Goal: Task Accomplishment & Management: Manage account settings

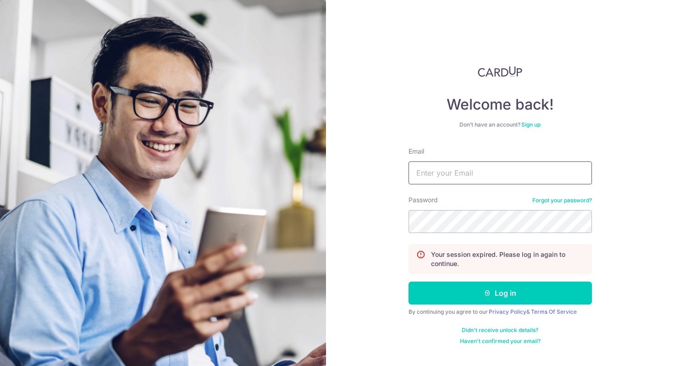
click at [472, 171] on input "Email" at bounding box center [499, 172] width 183 height 23
type input "[EMAIL_ADDRESS][DOMAIN_NAME]"
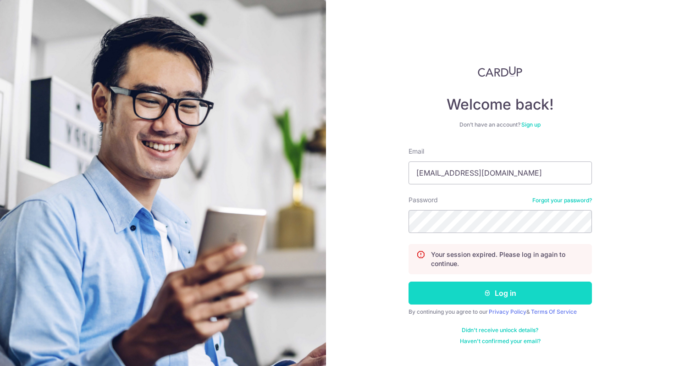
click at [502, 298] on button "Log in" at bounding box center [499, 292] width 183 height 23
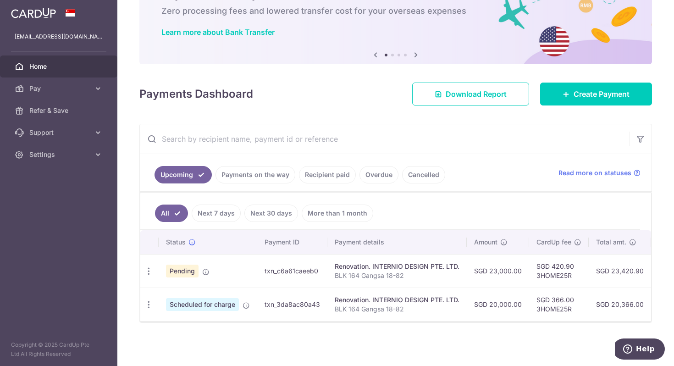
click at [380, 138] on input "text" at bounding box center [385, 138] width 490 height 29
click at [154, 268] on div "Update payment Cancel payment" at bounding box center [148, 271] width 17 height 17
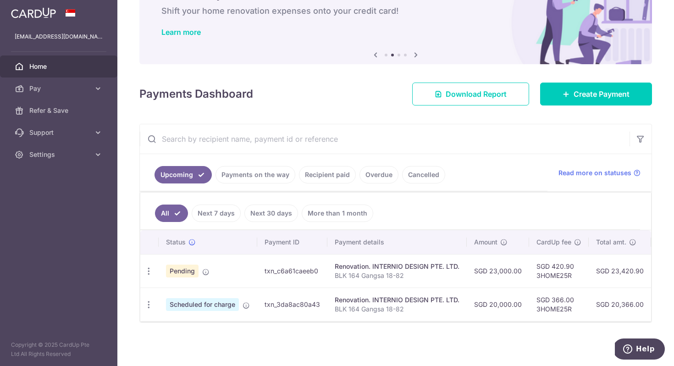
click at [347, 271] on p "BLK 164 Gangsa 18-82" at bounding box center [397, 275] width 125 height 9
click at [377, 262] on div "Renovation. INTERNIO DESIGN PTE. LTD." at bounding box center [397, 266] width 125 height 9
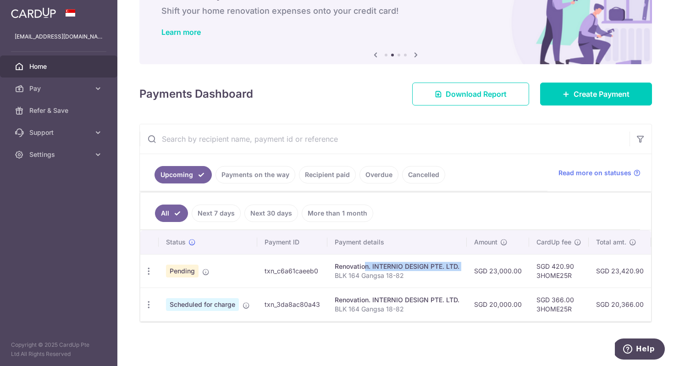
click at [377, 262] on div "Renovation. INTERNIO DESIGN PTE. LTD." at bounding box center [397, 266] width 125 height 9
click at [416, 262] on div "Renovation. INTERNIO DESIGN PTE. LTD." at bounding box center [397, 266] width 125 height 9
